Goal: Task Accomplishment & Management: Manage account settings

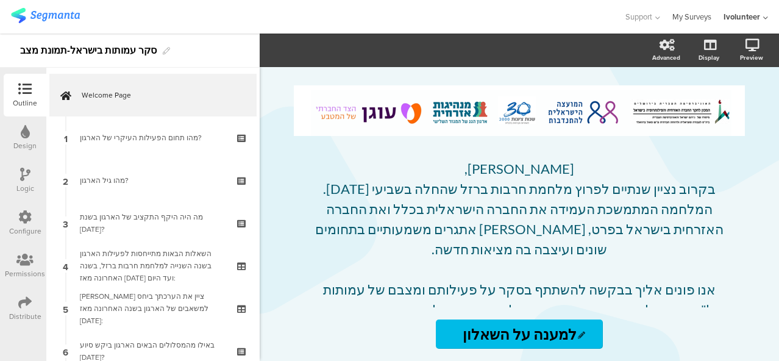
click at [688, 14] on link "My Surveys" at bounding box center [692, 17] width 39 height 34
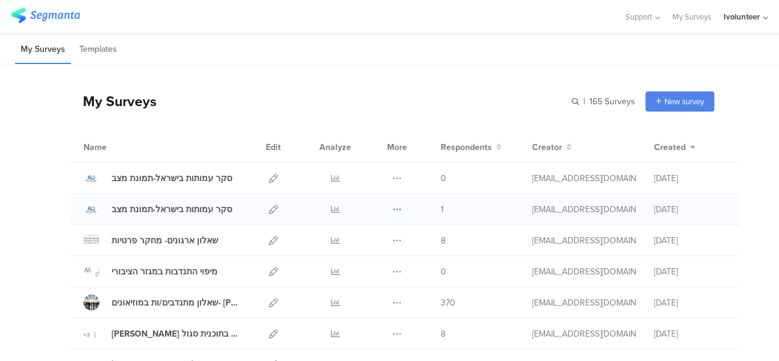
click at [393, 207] on icon at bounding box center [397, 209] width 9 height 9
click at [362, 287] on button "Delete" at bounding box center [373, 284] width 67 height 22
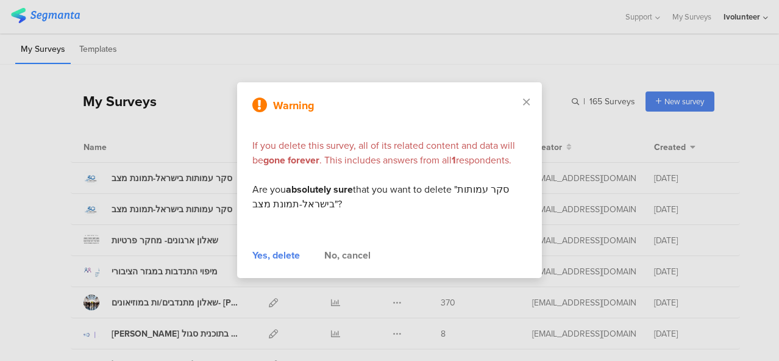
click at [274, 255] on div "Yes, delete" at bounding box center [276, 255] width 48 height 15
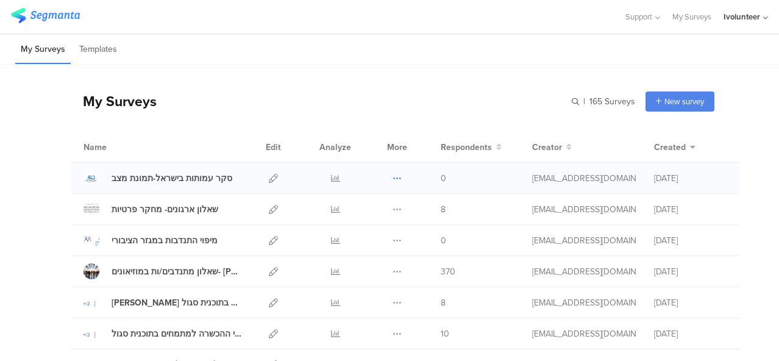
click at [393, 180] on icon at bounding box center [397, 178] width 9 height 9
click at [269, 180] on icon at bounding box center [273, 178] width 9 height 9
click at [393, 179] on icon at bounding box center [397, 178] width 9 height 9
click at [331, 179] on icon at bounding box center [335, 178] width 9 height 9
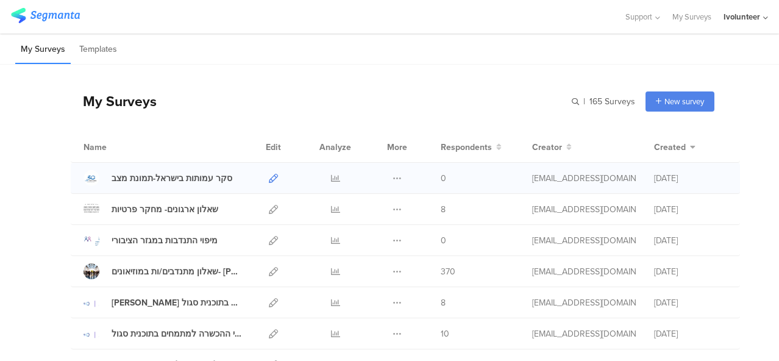
click at [269, 177] on icon at bounding box center [273, 178] width 9 height 9
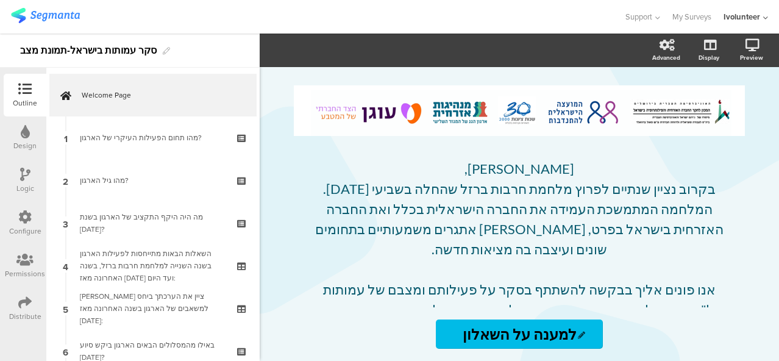
click at [17, 315] on div "Distribute" at bounding box center [25, 316] width 32 height 11
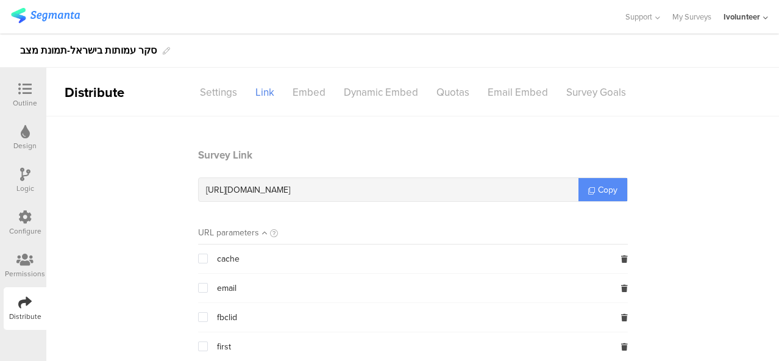
click at [608, 187] on span "Copy" at bounding box center [608, 190] width 20 height 13
click at [27, 88] on icon at bounding box center [24, 88] width 13 height 13
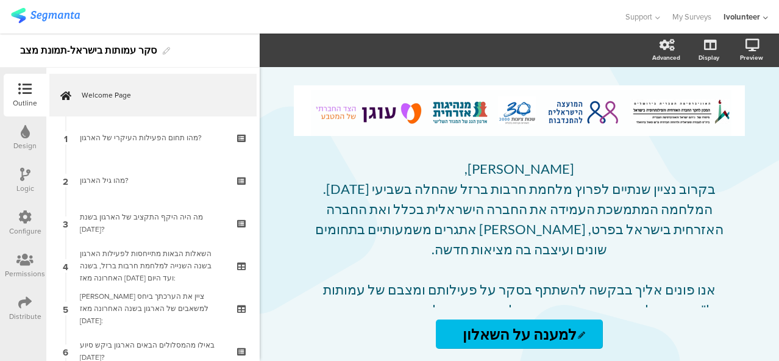
click at [27, 307] on icon at bounding box center [24, 302] width 13 height 13
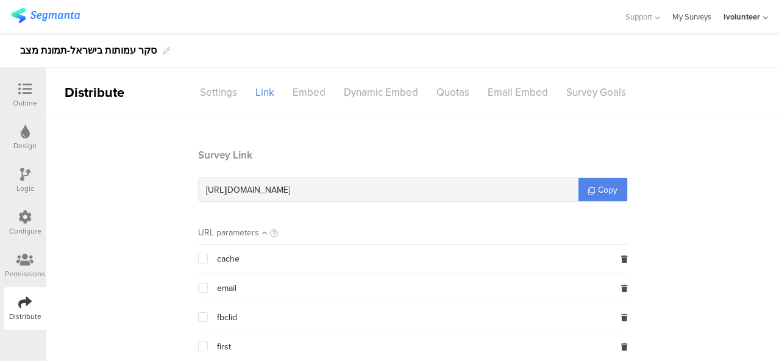
click at [703, 14] on link "My Surveys" at bounding box center [692, 17] width 39 height 34
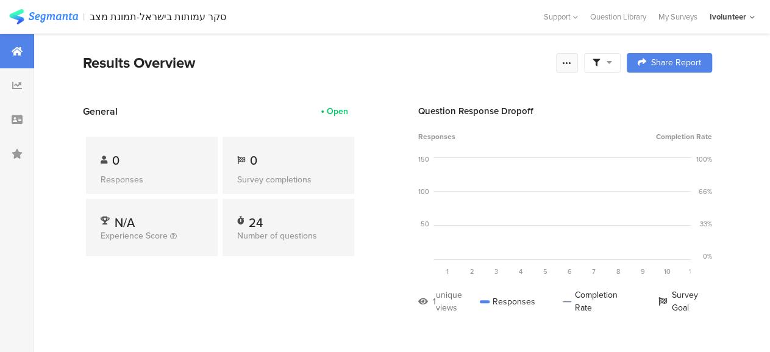
click at [578, 60] on div at bounding box center [567, 63] width 22 height 20
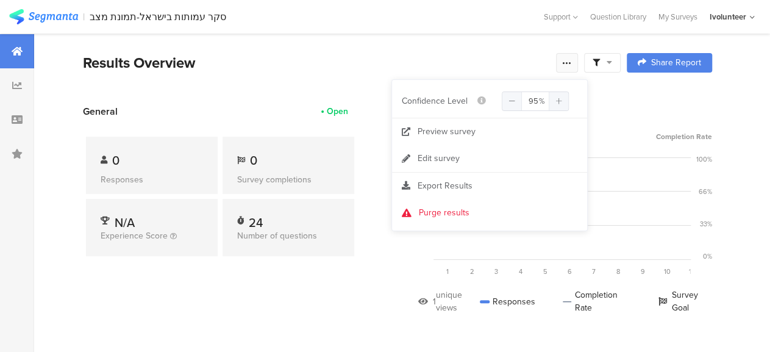
click at [578, 60] on div at bounding box center [567, 63] width 22 height 20
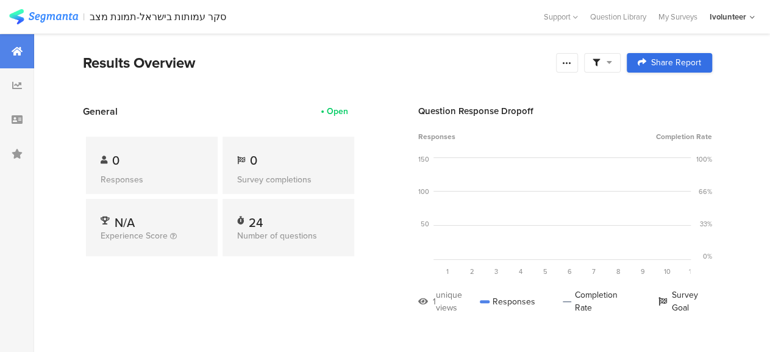
click at [658, 58] on div "Share Report" at bounding box center [669, 63] width 63 height 10
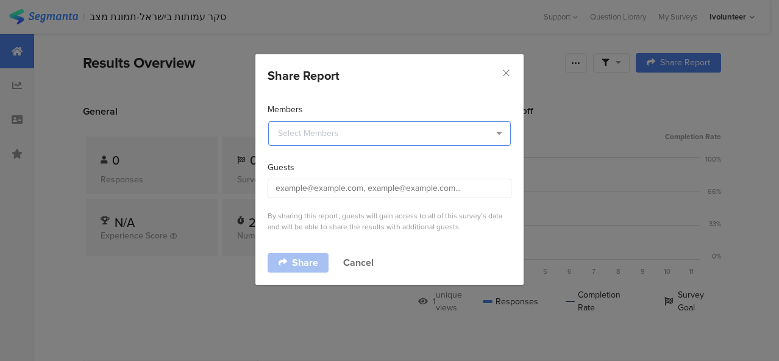
click at [394, 126] on input "dialog" at bounding box center [389, 133] width 243 height 24
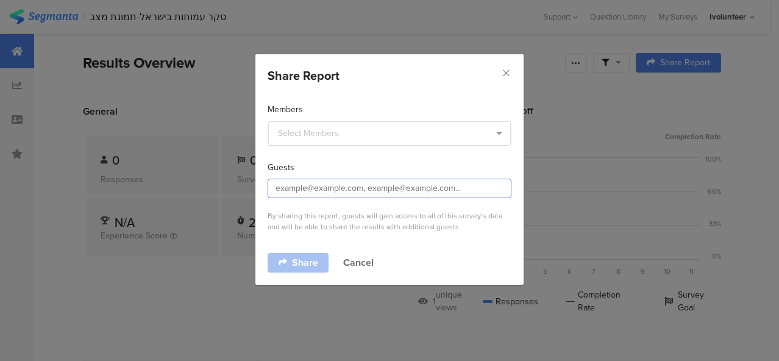
click at [421, 190] on input "dialog" at bounding box center [390, 189] width 244 height 20
type input "צ"
paste input "michal.bar@mail.huji.ac.il"
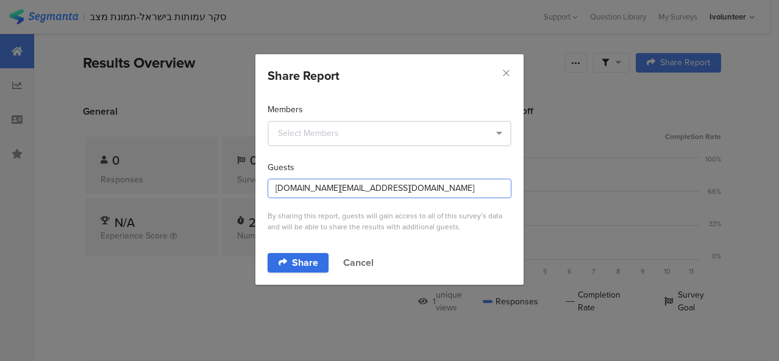
type input "michal.bar@mail.huji.ac.il"
click at [306, 260] on span "Share" at bounding box center [305, 263] width 26 height 10
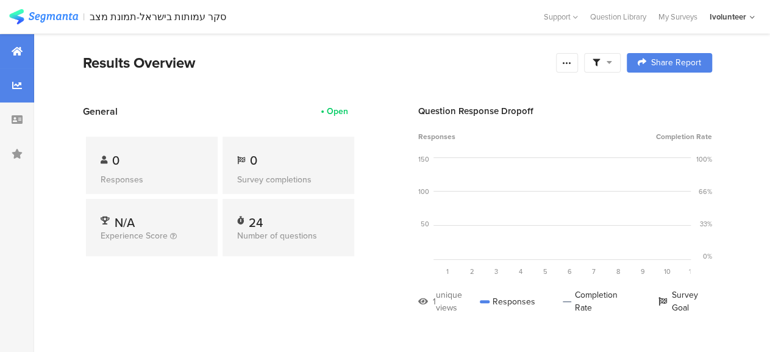
click at [10, 89] on div at bounding box center [17, 85] width 34 height 34
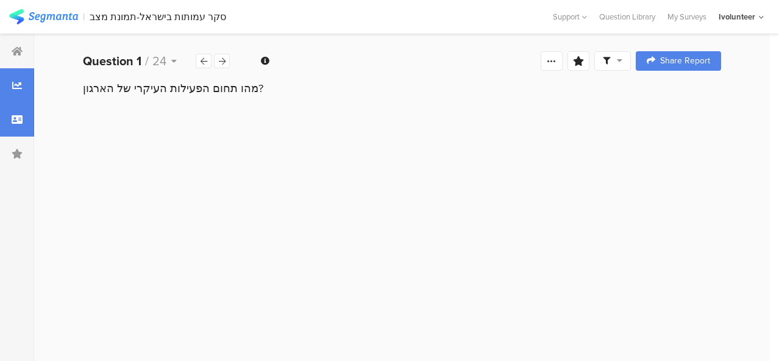
click at [18, 118] on icon at bounding box center [17, 120] width 11 height 10
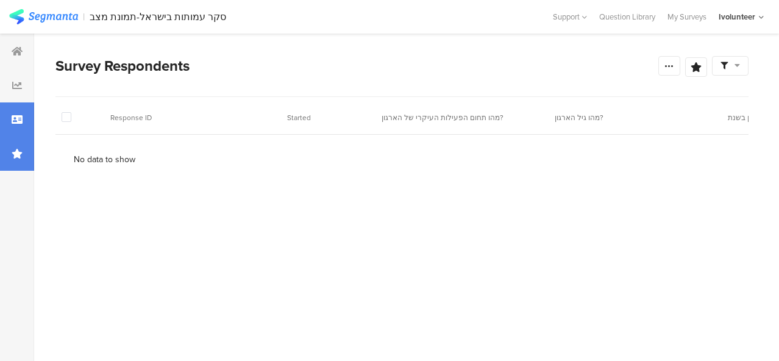
click at [14, 155] on icon at bounding box center [17, 154] width 11 height 10
click at [17, 59] on div at bounding box center [17, 51] width 34 height 34
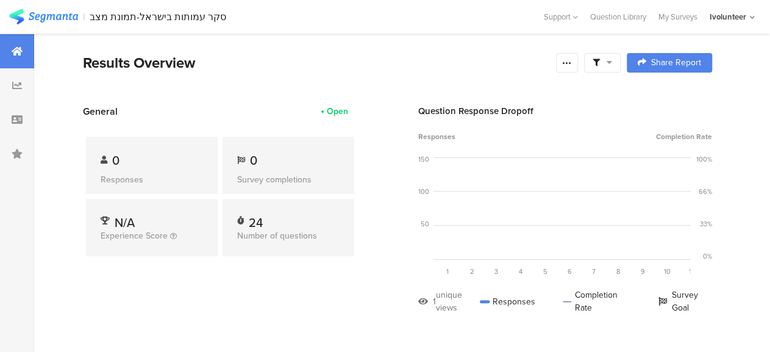
click at [612, 64] on icon at bounding box center [609, 62] width 5 height 9
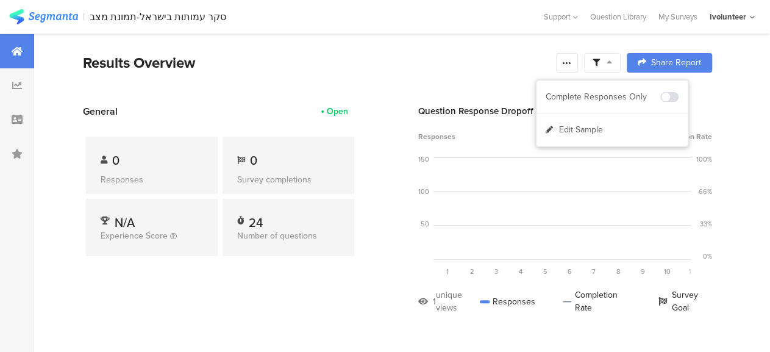
click at [612, 64] on icon at bounding box center [609, 62] width 5 height 9
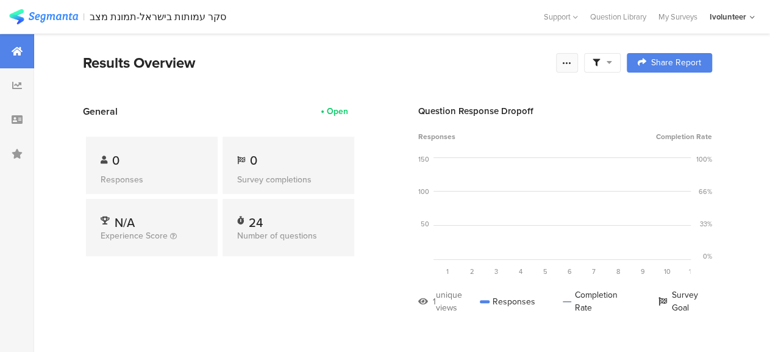
click at [572, 61] on icon at bounding box center [567, 63] width 10 height 10
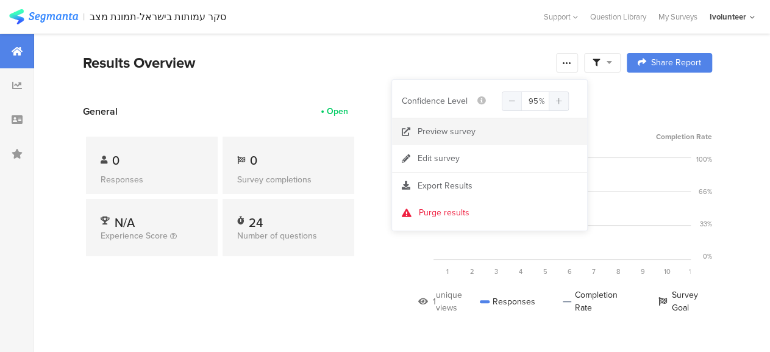
click at [438, 126] on div "Preview survey" at bounding box center [447, 132] width 58 height 12
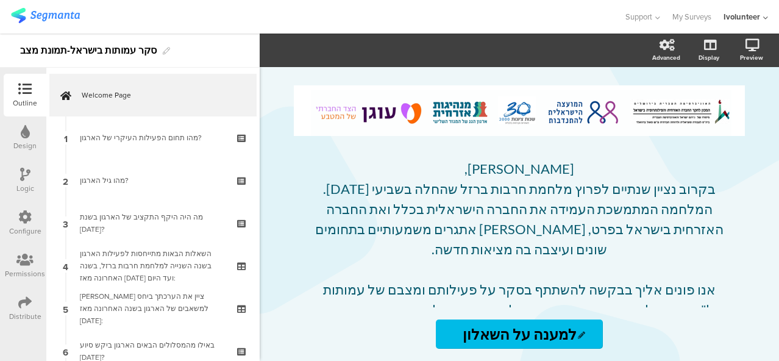
click at [15, 267] on div at bounding box center [25, 260] width 40 height 15
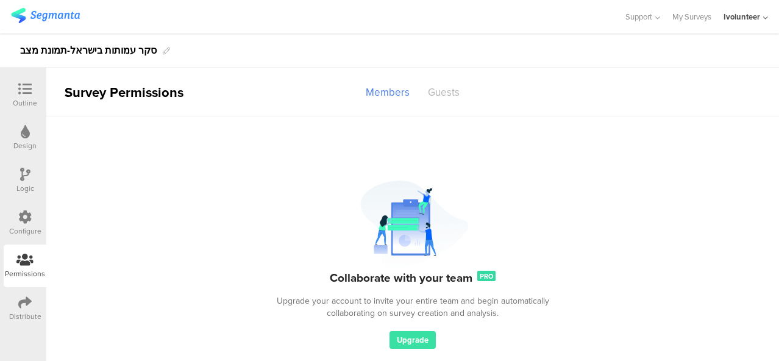
click at [446, 90] on div "Guests" at bounding box center [444, 92] width 50 height 21
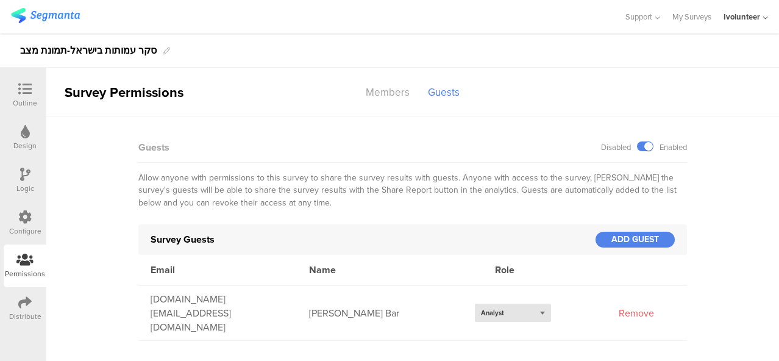
click at [540, 305] on div "Select role... Analyst" at bounding box center [513, 313] width 76 height 18
click at [508, 323] on div "Editor" at bounding box center [513, 332] width 76 height 18
